Goal: Browse casually

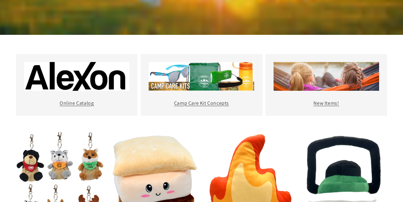
scroll to position [247, 0]
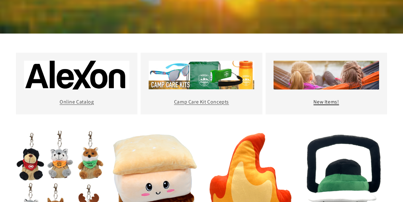
click at [324, 98] on link "New Items!" at bounding box center [326, 101] width 26 height 7
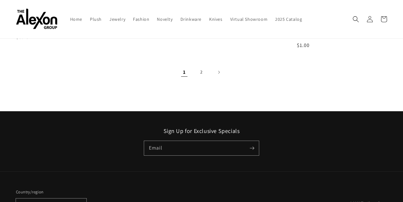
scroll to position [878, 0]
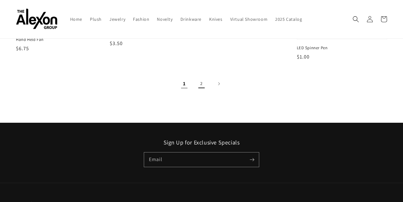
click at [202, 77] on link "2" at bounding box center [201, 84] width 14 height 14
